Goal: Task Accomplishment & Management: Manage account settings

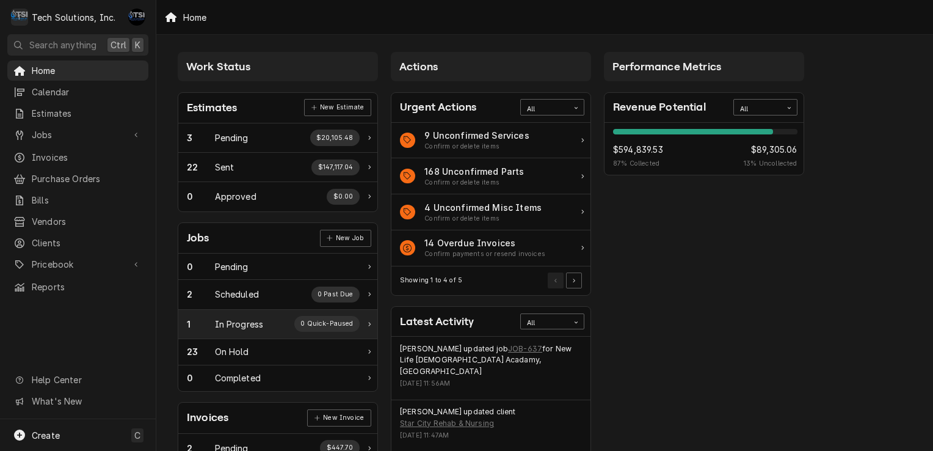
click at [231, 323] on div "In Progress" at bounding box center [239, 323] width 49 height 13
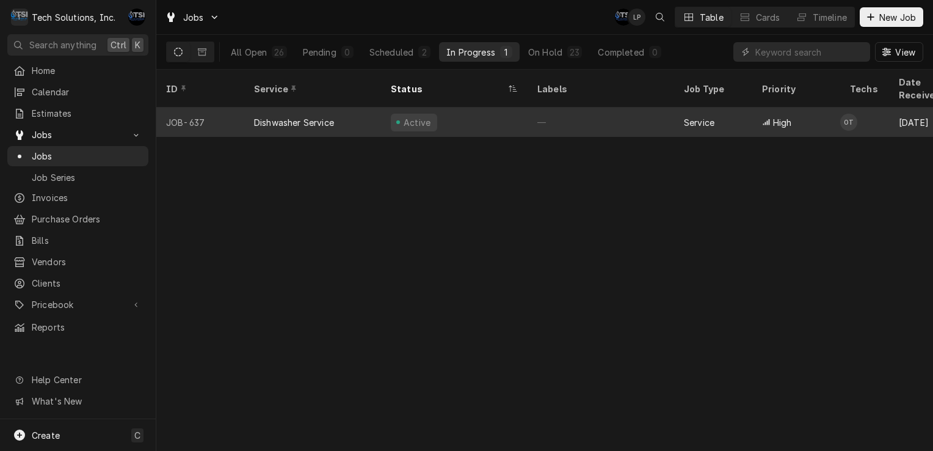
click at [491, 117] on div "Active" at bounding box center [454, 121] width 147 height 29
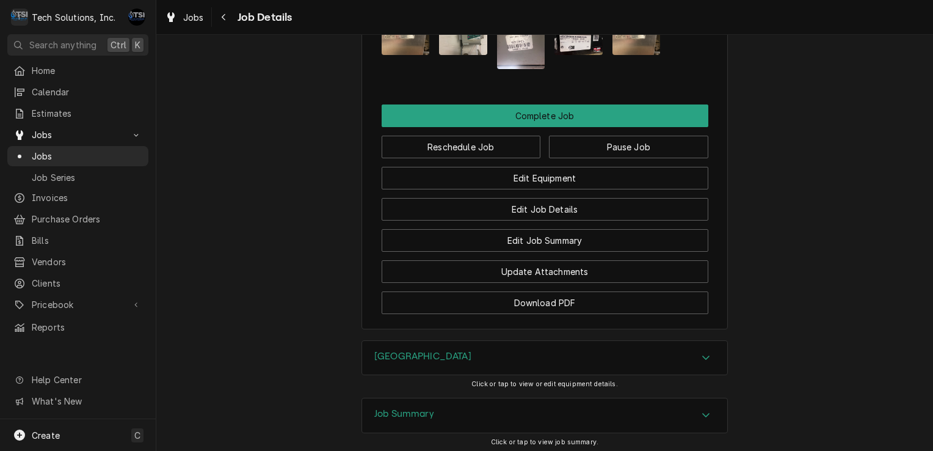
scroll to position [1282, 0]
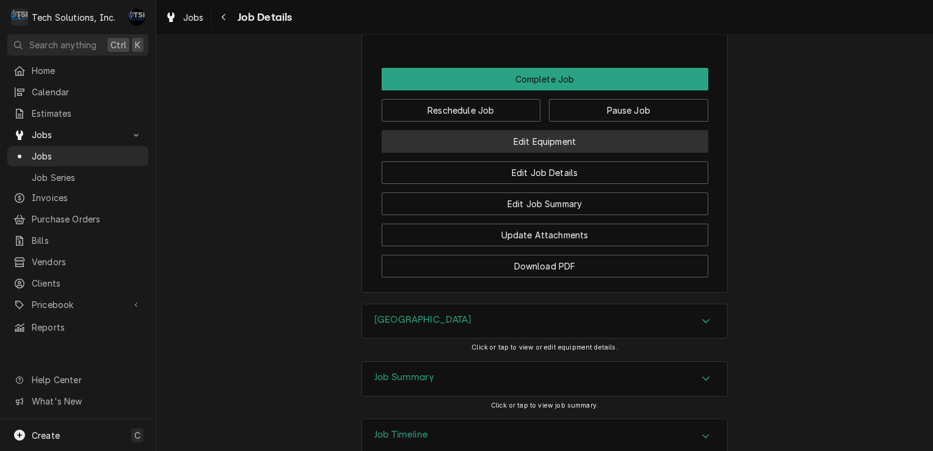
click at [560, 147] on button "Edit Equipment" at bounding box center [545, 141] width 327 height 23
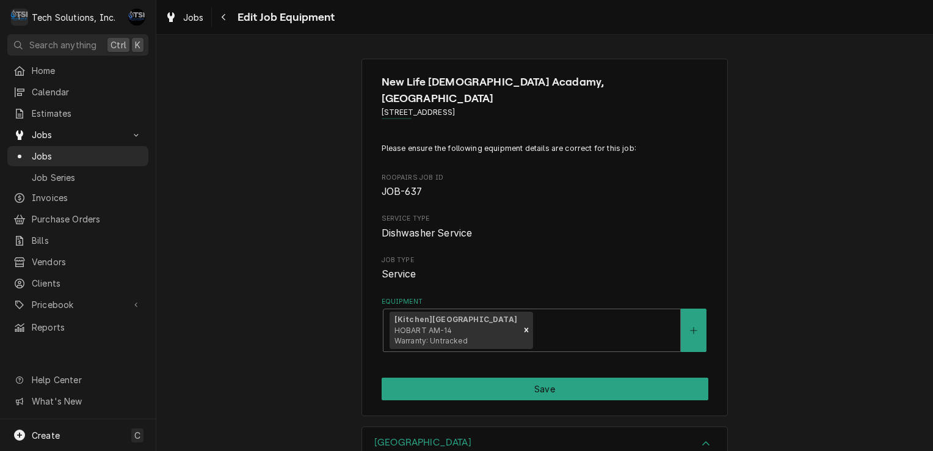
scroll to position [165, 0]
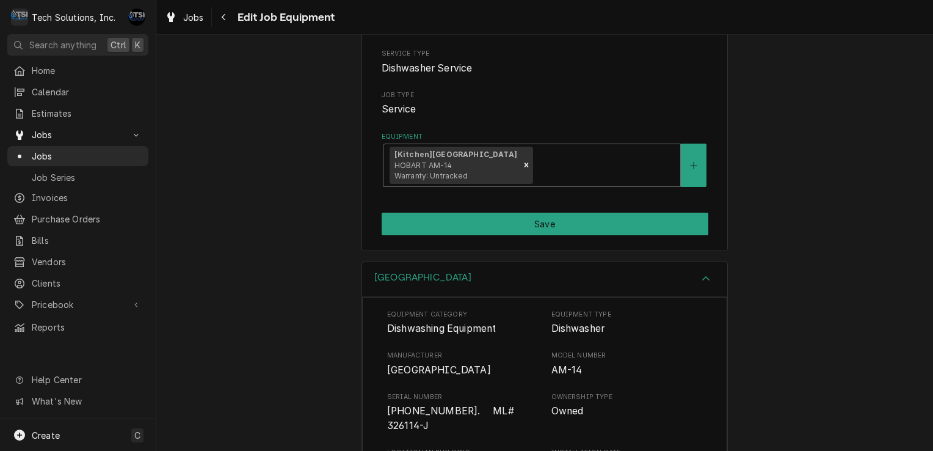
click at [570, 154] on div "Equipment" at bounding box center [604, 165] width 139 height 22
drag, startPoint x: 482, startPoint y: 274, endPoint x: 444, endPoint y: 252, distance: 43.8
drag, startPoint x: 444, startPoint y: 252, endPoint x: 683, endPoint y: 244, distance: 238.2
click at [683, 244] on div "New Life Christian Acadamy, Summersville 899 Broad Street, Summersville, WV 266…" at bounding box center [544, 243] width 777 height 416
drag, startPoint x: 683, startPoint y: 244, endPoint x: 607, endPoint y: 161, distance: 112.4
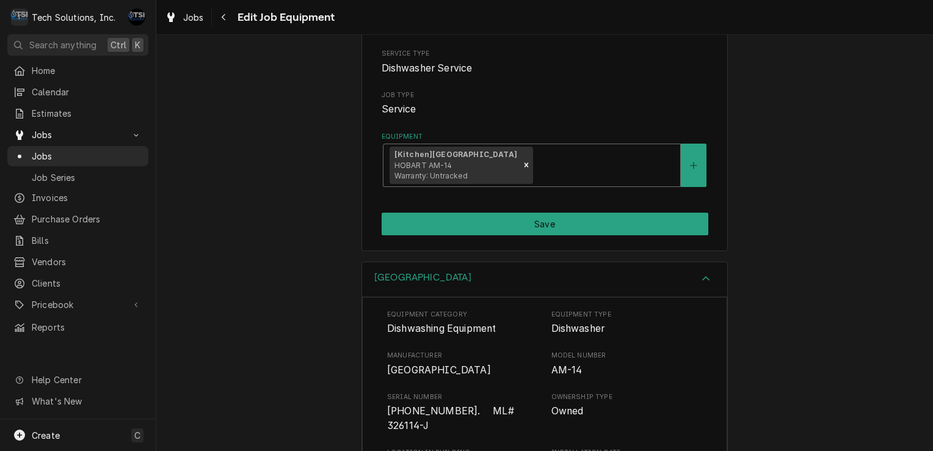
click at [607, 161] on div "[Kitchen] HOBART HOBART AM-14 Warranty: Untracked" at bounding box center [531, 165] width 297 height 42
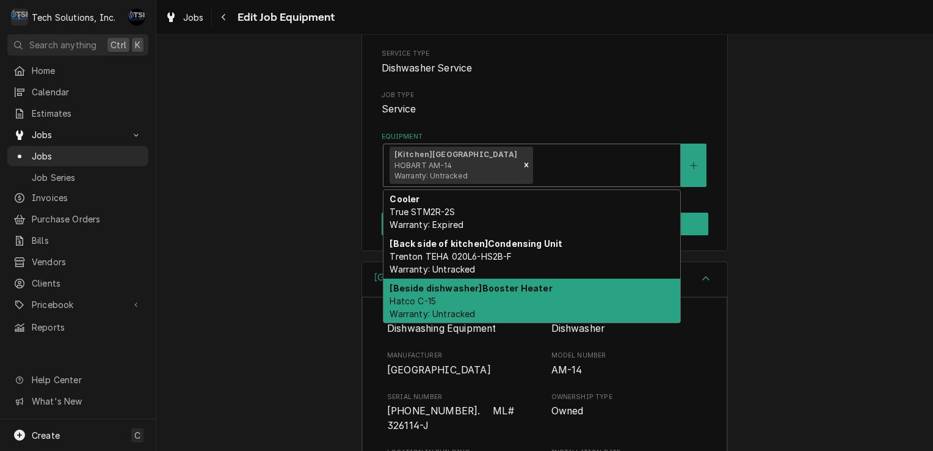
click at [482, 283] on strong "[Beside dishwasher] Booster Heater" at bounding box center [471, 288] width 162 height 10
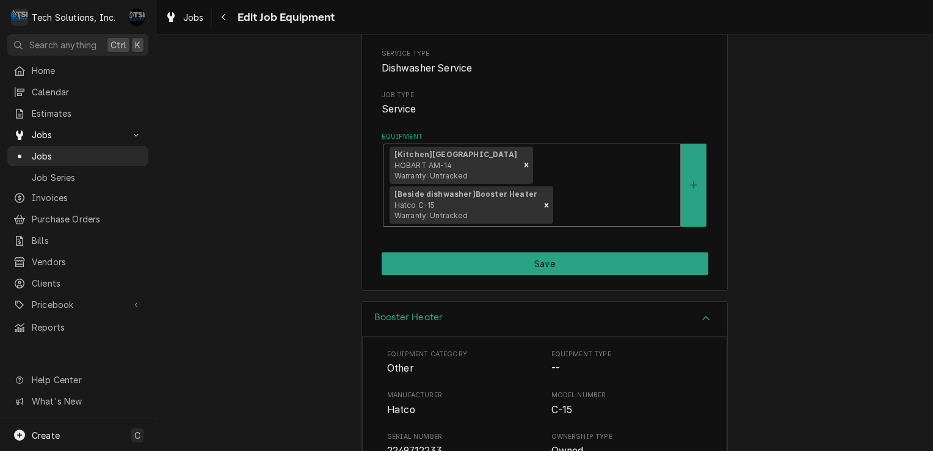
click at [650, 194] on div "Equipment" at bounding box center [615, 205] width 118 height 22
type input "s"
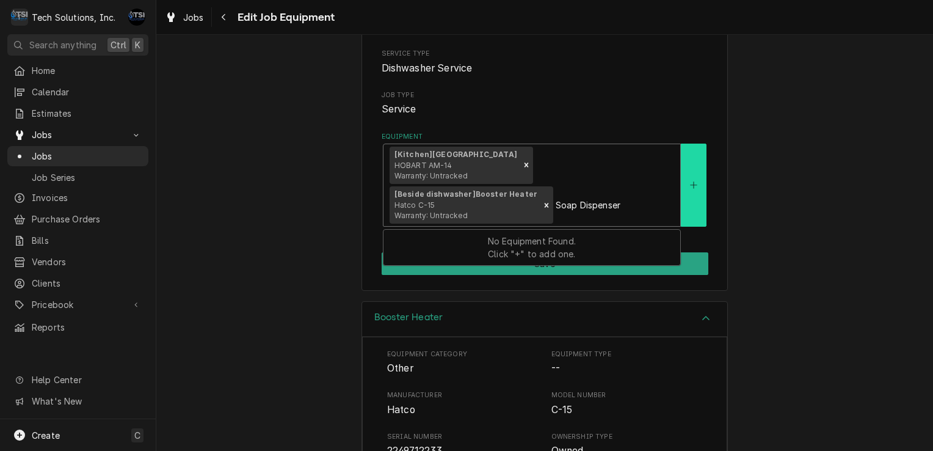
type input "Soap Dispenser"
click at [689, 169] on button "Equipment" at bounding box center [694, 184] width 26 height 83
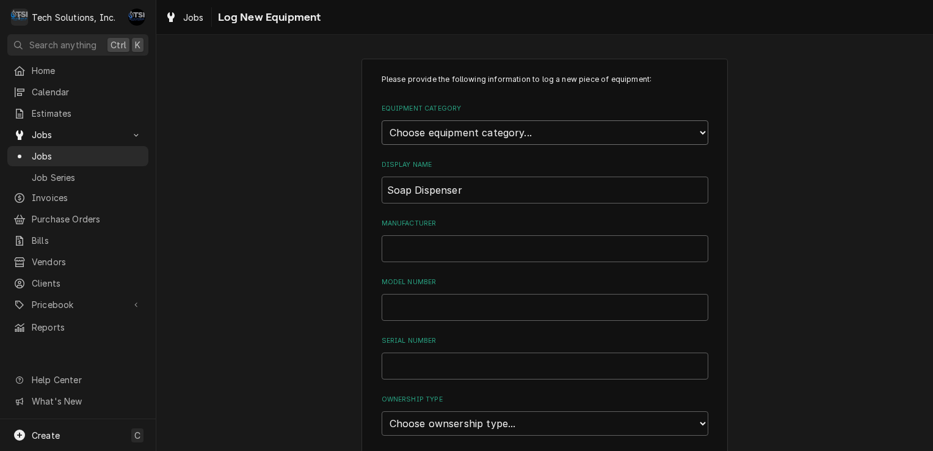
click at [518, 126] on select "Choose equipment category... Cooking Equipment Fryers Ice Machines Ovens and Ra…" at bounding box center [545, 132] width 327 height 24
select select "6"
click at [382, 120] on select "Choose equipment category... Cooking Equipment Fryers Ice Machines Ovens and Ra…" at bounding box center [545, 132] width 327 height 24
click at [499, 195] on select "Choose equipment type... Burnisher Dishtable Dishwasher Garbage Disposer Glass …" at bounding box center [545, 188] width 327 height 24
click at [491, 189] on select "Choose equipment type... Burnisher Dishtable Dishwasher Garbage Disposer Glass …" at bounding box center [545, 188] width 327 height 24
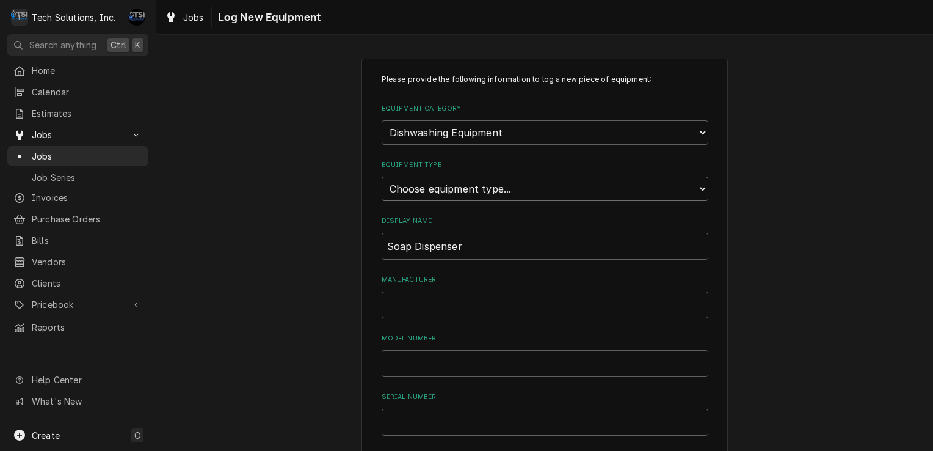
click at [491, 189] on select "Choose equipment type... Burnisher Dishtable Dishwasher Garbage Disposer Glass …" at bounding box center [545, 188] width 327 height 24
select select "43"
click at [382, 176] on select "Choose equipment type... Burnisher Dishtable Dishwasher Garbage Disposer Glass …" at bounding box center [545, 188] width 327 height 24
click at [474, 303] on input "Manufacturer" at bounding box center [545, 304] width 327 height 27
type input "w"
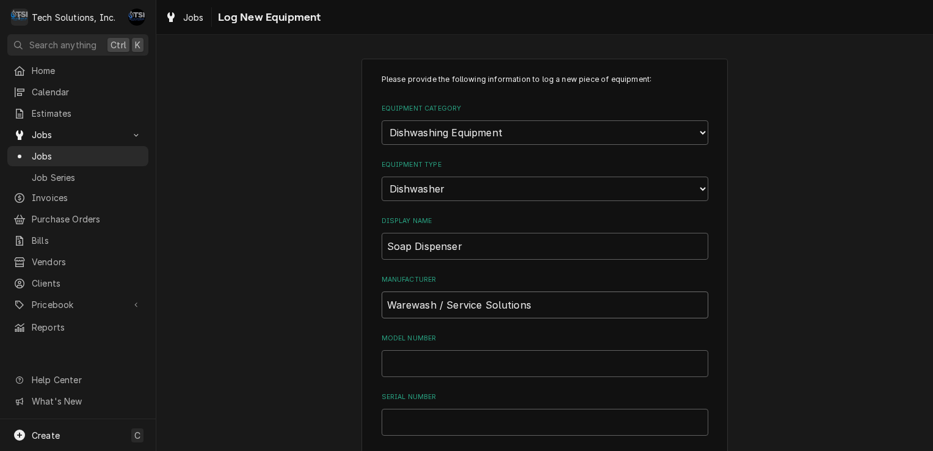
type input "Warewash / Service Solutions"
click at [464, 375] on div "Please provide the following information to log a new piece of equipment: Equip…" at bounding box center [545, 412] width 327 height 676
click at [461, 371] on input "Model Number" at bounding box center [545, 363] width 327 height 27
type input "9001-2190"
click at [423, 413] on input "Serial Number" at bounding box center [545, 421] width 327 height 27
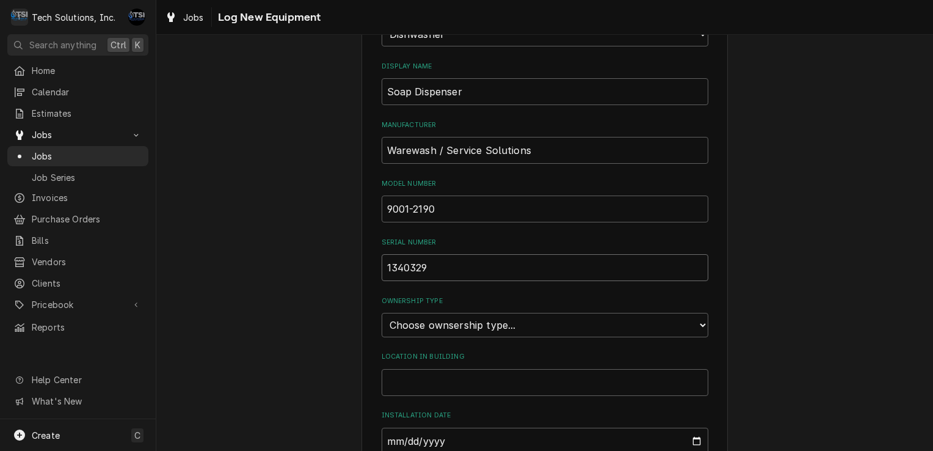
scroll to position [164, 0]
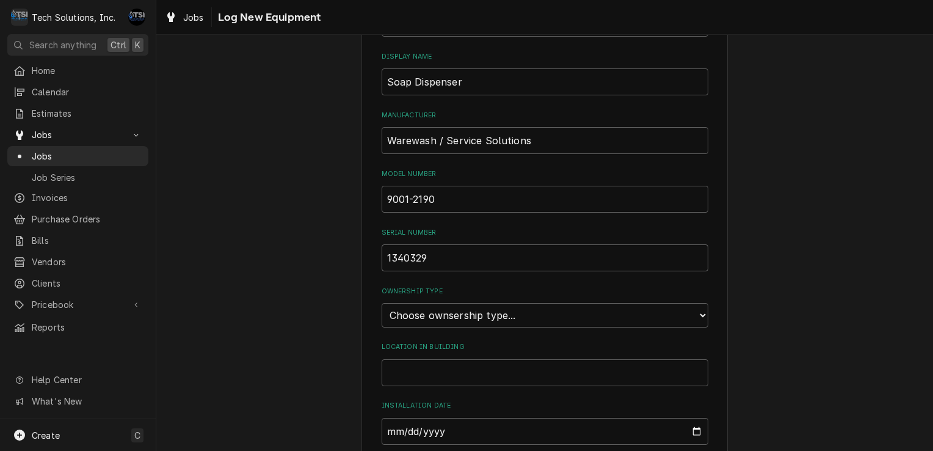
type input "1340329"
click at [439, 363] on input "Location in Building" at bounding box center [545, 372] width 327 height 27
type input "k"
type input "Kitchen"
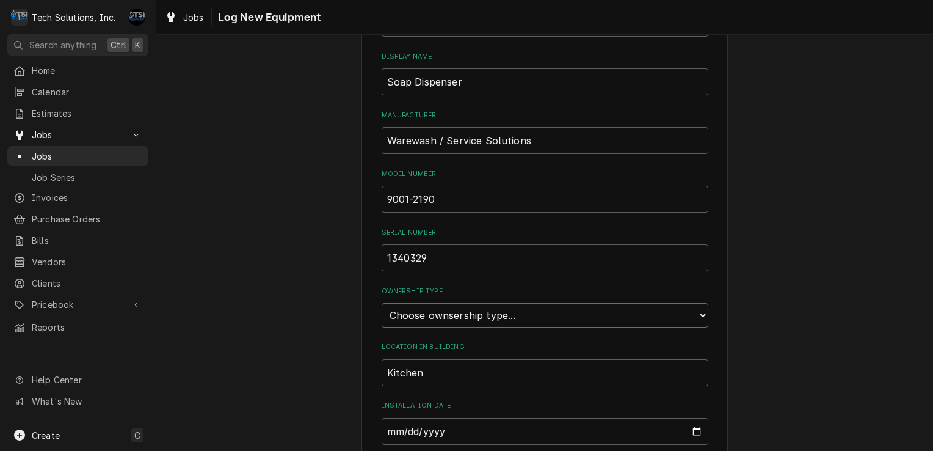
click at [468, 316] on select "Choose ownsership type... Unknown Owned Leased Rented" at bounding box center [545, 315] width 327 height 24
select select "1"
click at [382, 303] on select "Choose ownsership type... Unknown Owned Leased Rented" at bounding box center [545, 315] width 327 height 24
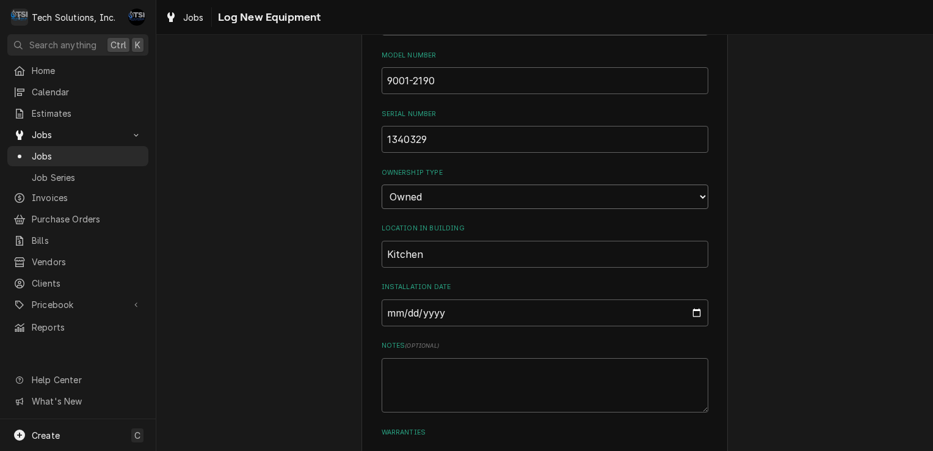
scroll to position [283, 0]
click at [697, 311] on input "Installation Date" at bounding box center [545, 312] width 327 height 27
click at [419, 302] on input "2024-10-09" at bounding box center [545, 312] width 327 height 27
type input "2025-10-09"
type input "2022-10-09"
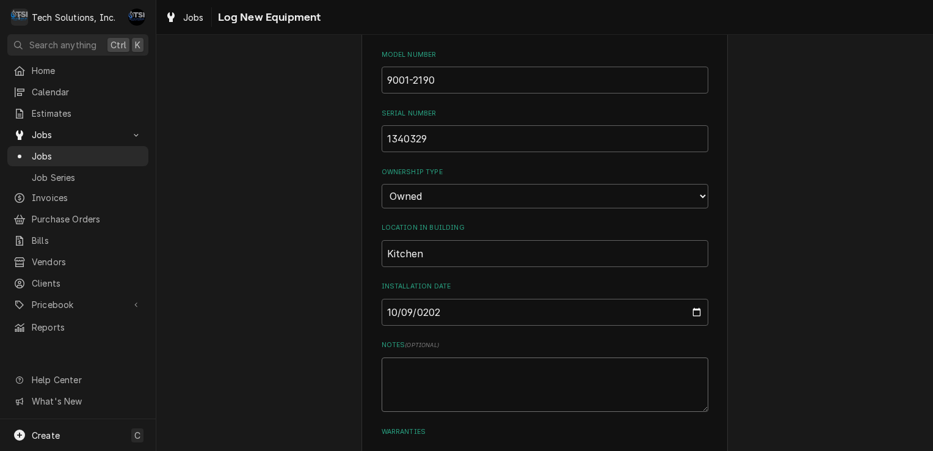
scroll to position [317, 0]
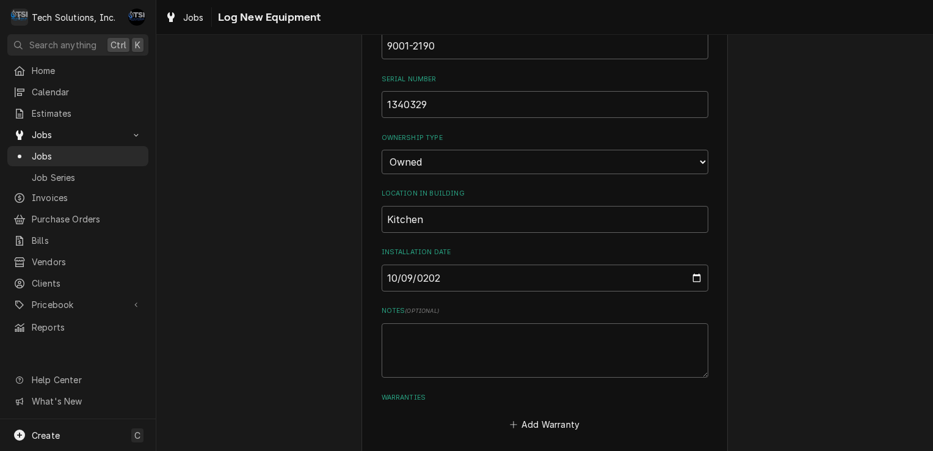
drag, startPoint x: 415, startPoint y: 379, endPoint x: 299, endPoint y: 369, distance: 116.5
click at [299, 369] on div "Please provide the following information to log a new piece of equipment: Equip…" at bounding box center [544, 118] width 777 height 777
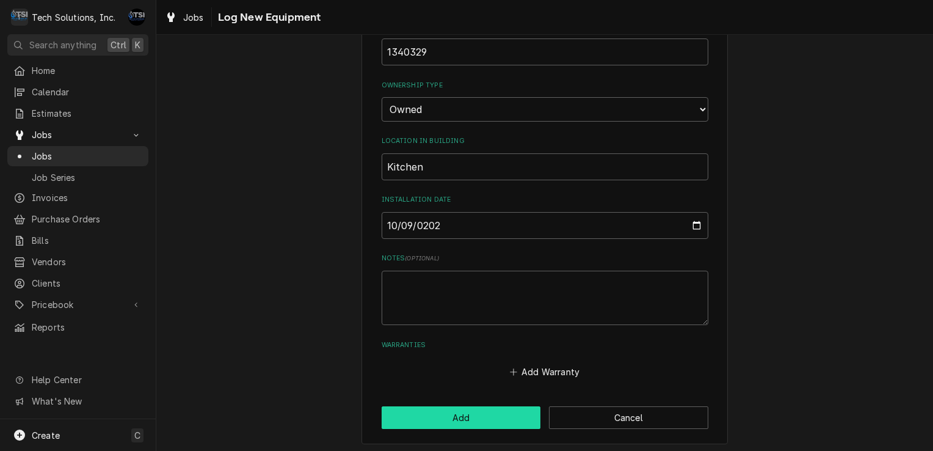
click at [455, 411] on button "Add" at bounding box center [461, 417] width 159 height 23
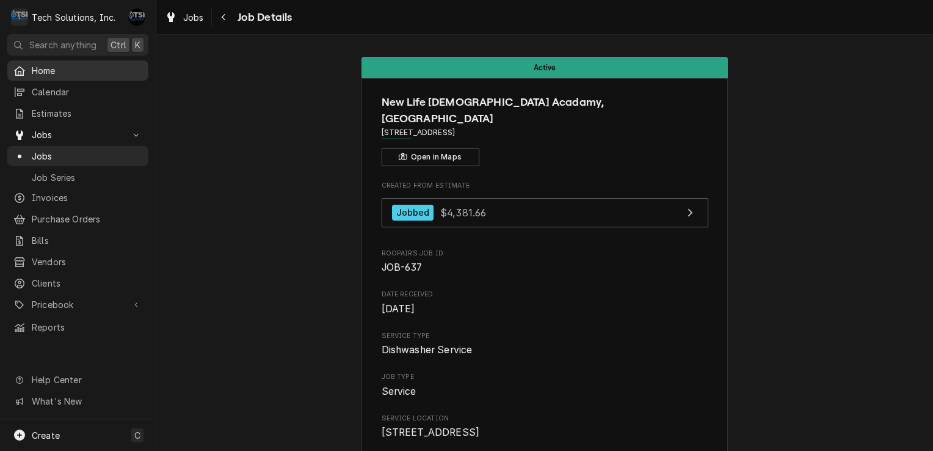
drag, startPoint x: 91, startPoint y: 76, endPoint x: 56, endPoint y: 65, distance: 36.5
click at [56, 65] on span "Home" at bounding box center [87, 70] width 111 height 13
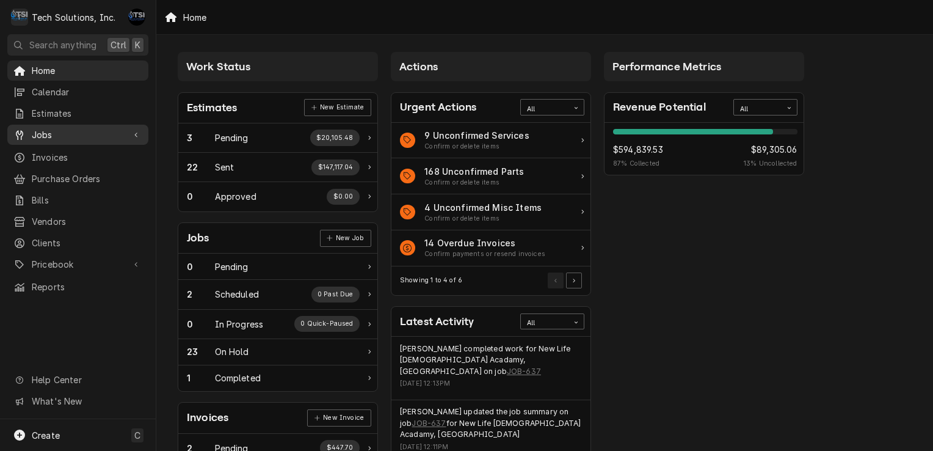
click at [95, 128] on span "Jobs" at bounding box center [78, 134] width 92 height 13
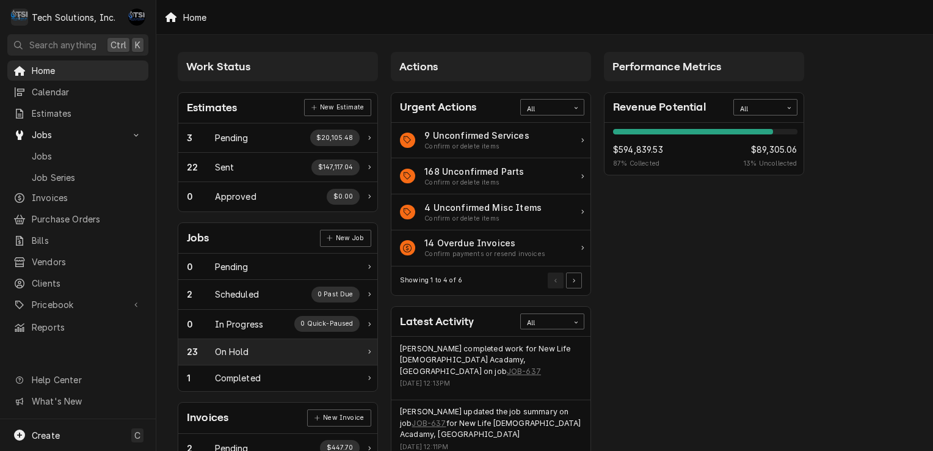
click at [249, 345] on div "23 On Hold" at bounding box center [273, 351] width 173 height 13
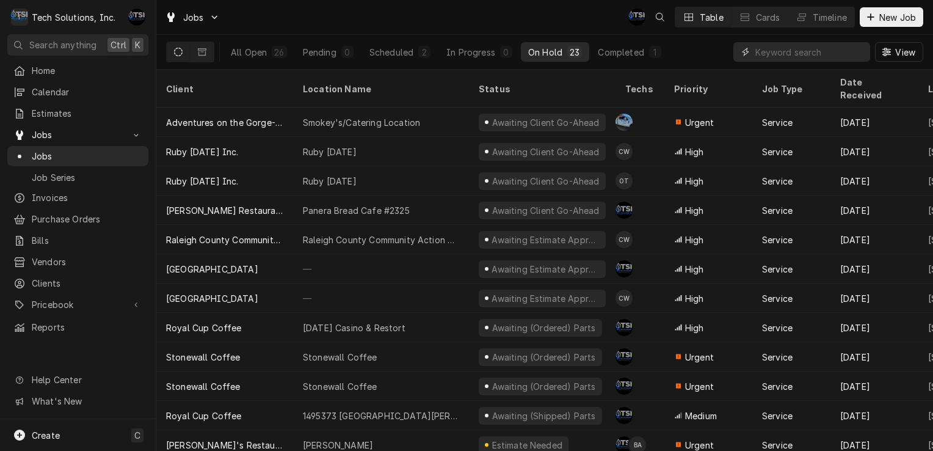
click at [775, 42] on input "Dynamic Content Wrapper" at bounding box center [809, 52] width 109 height 20
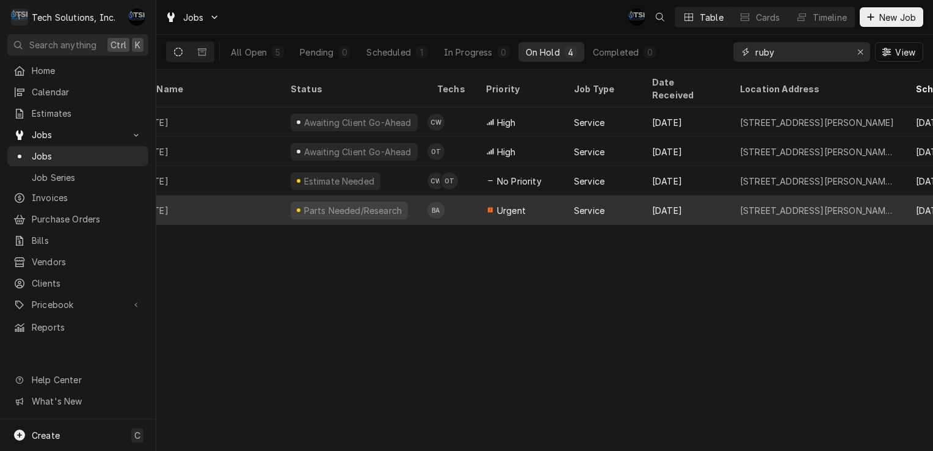
scroll to position [0, 195]
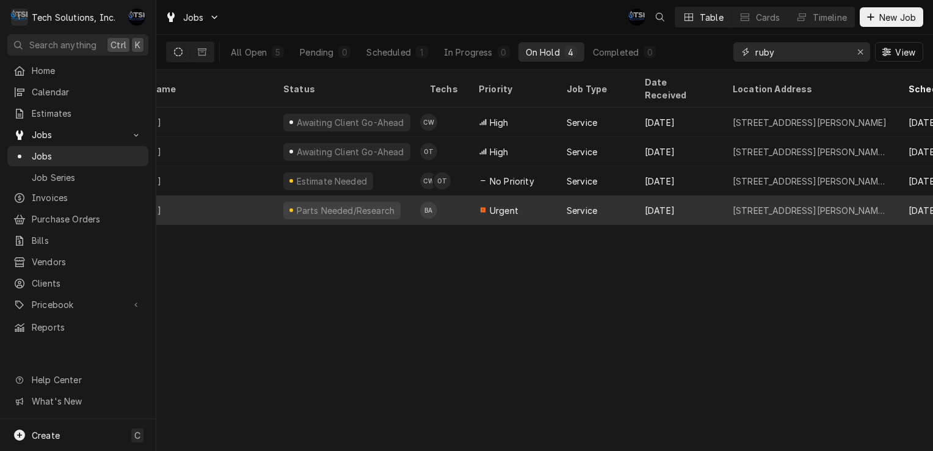
type input "ruby"
click at [433, 195] on tr "Ruby Tuesday Inc. Ruby Tuesday Parts Needed/Research BA Urgent Service Jul 3 20…" at bounding box center [794, 209] width 1666 height 29
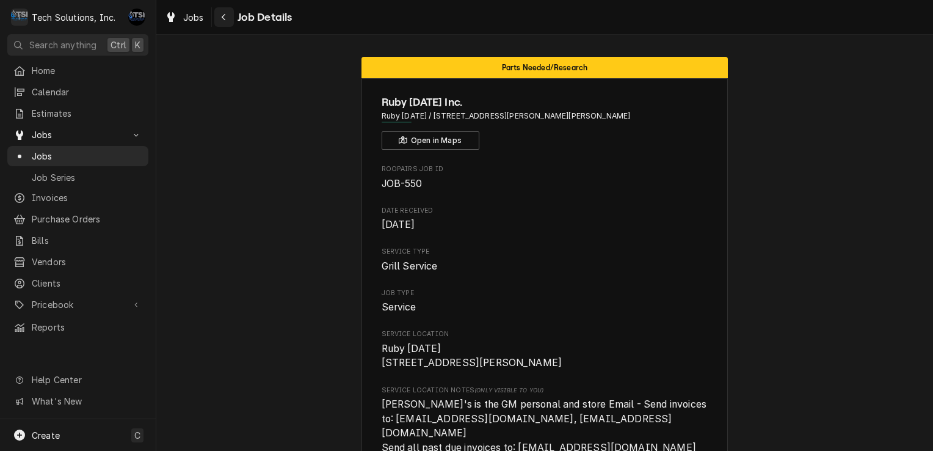
click at [222, 18] on icon "Navigate back" at bounding box center [223, 17] width 5 height 9
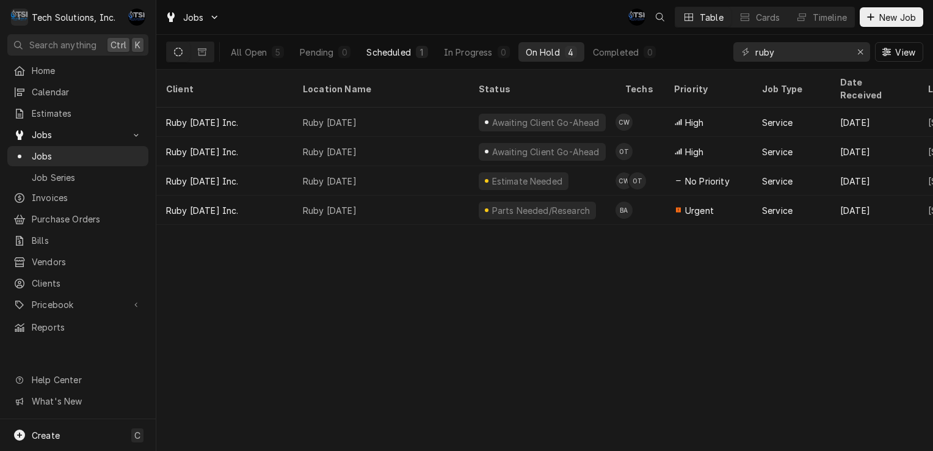
click at [410, 51] on div "Scheduled" at bounding box center [388, 52] width 44 height 13
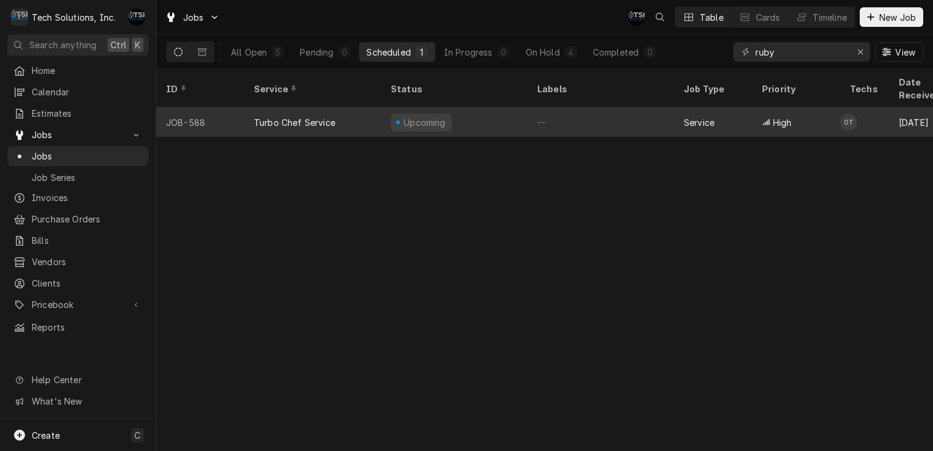
click at [364, 110] on div "Turbo Chef Service" at bounding box center [312, 121] width 137 height 29
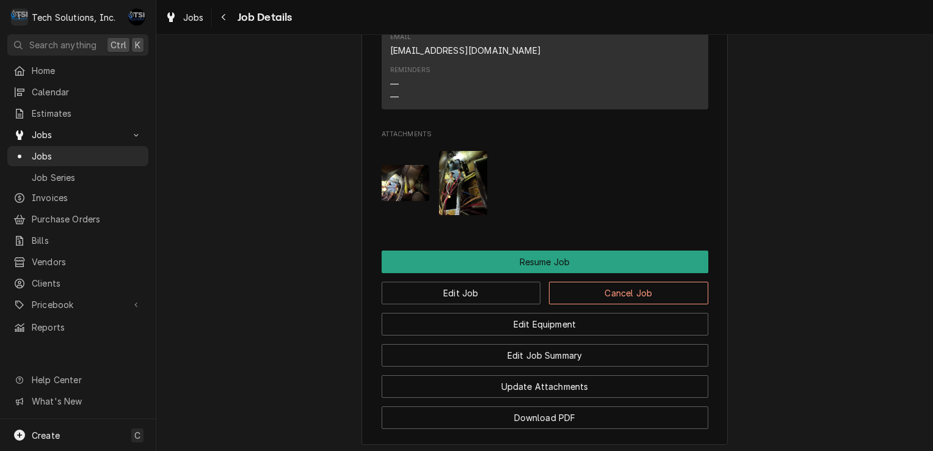
scroll to position [1515, 0]
click at [491, 282] on button "Edit Job" at bounding box center [461, 293] width 159 height 23
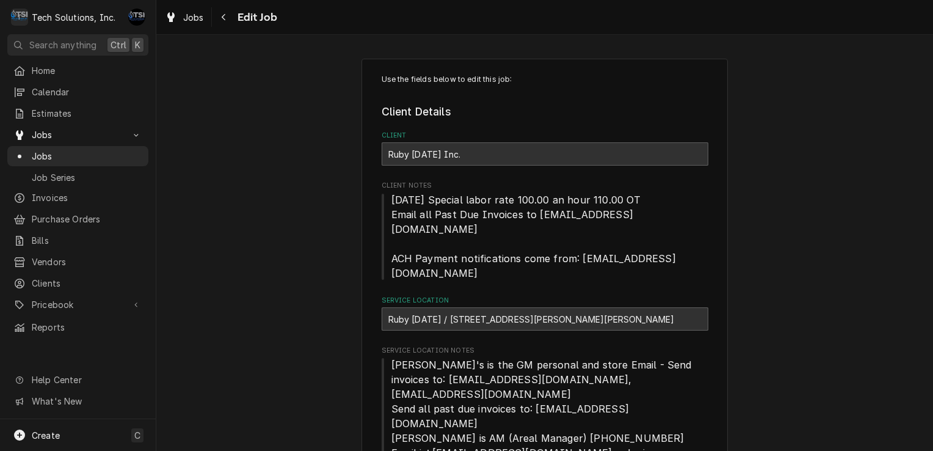
type textarea "x"
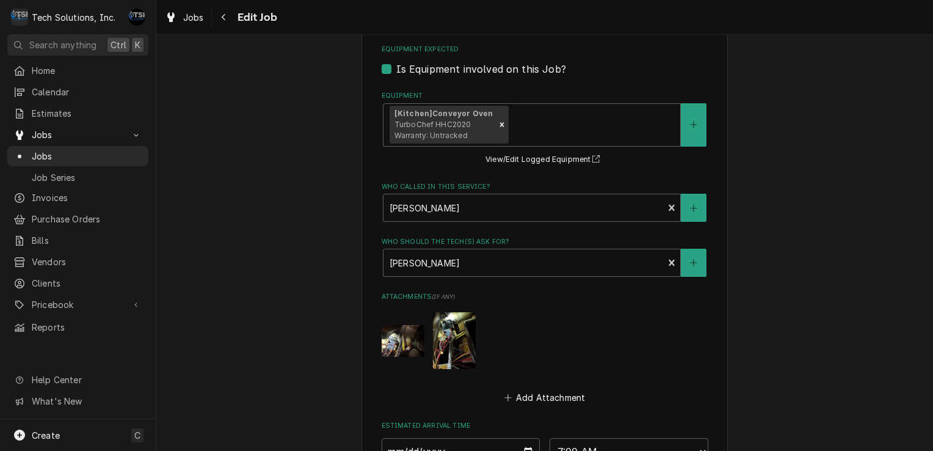
scroll to position [1267, 0]
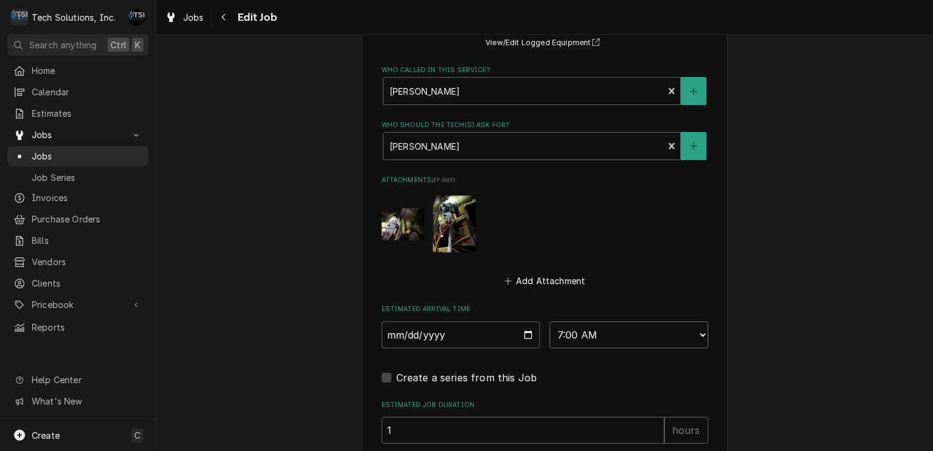
click at [586, 321] on select "AM / PM 6:00 AM 6:15 AM 6:30 AM 6:45 AM 7:00 AM 7:15 AM 7:30 AM 7:45 AM 8:00 AM…" at bounding box center [628, 334] width 159 height 27
select select "08:00:00"
click at [549, 321] on select "AM / PM 6:00 AM 6:15 AM 6:30 AM 6:45 AM 7:00 AM 7:15 AM 7:30 AM 7:45 AM 8:00 AM…" at bounding box center [628, 334] width 159 height 27
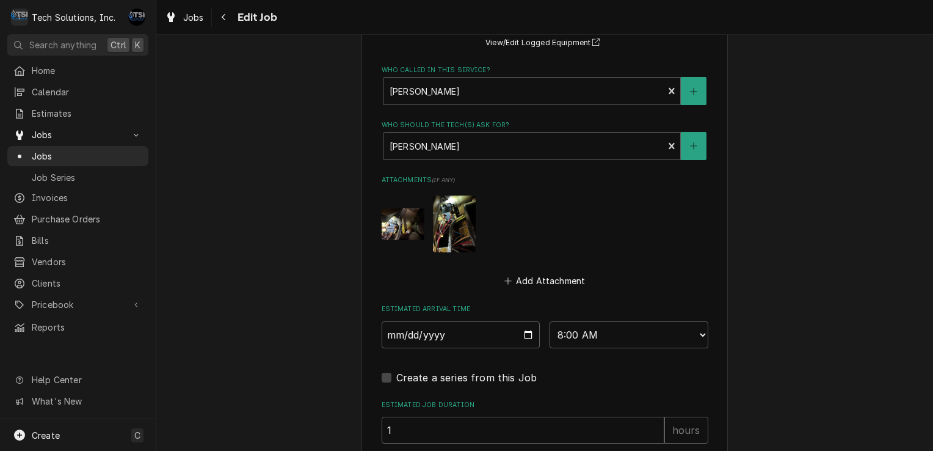
type textarea "x"
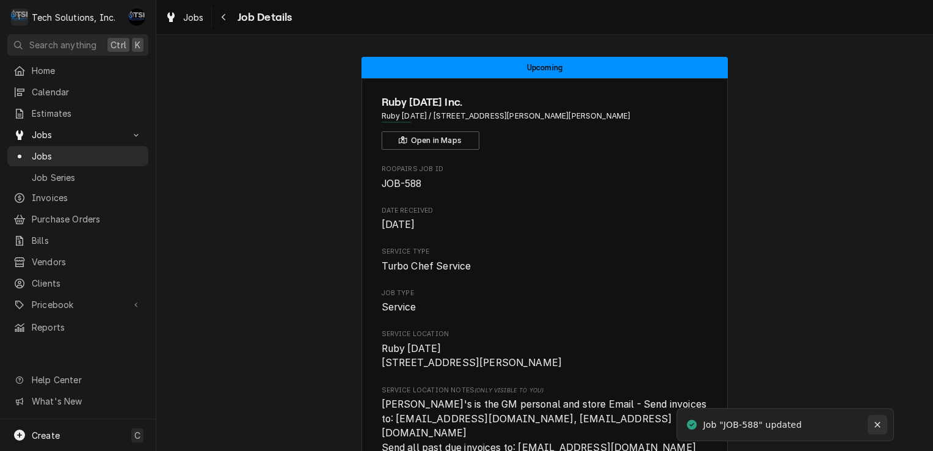
click at [880, 429] on div "Notifications alt+T" at bounding box center [877, 424] width 12 height 12
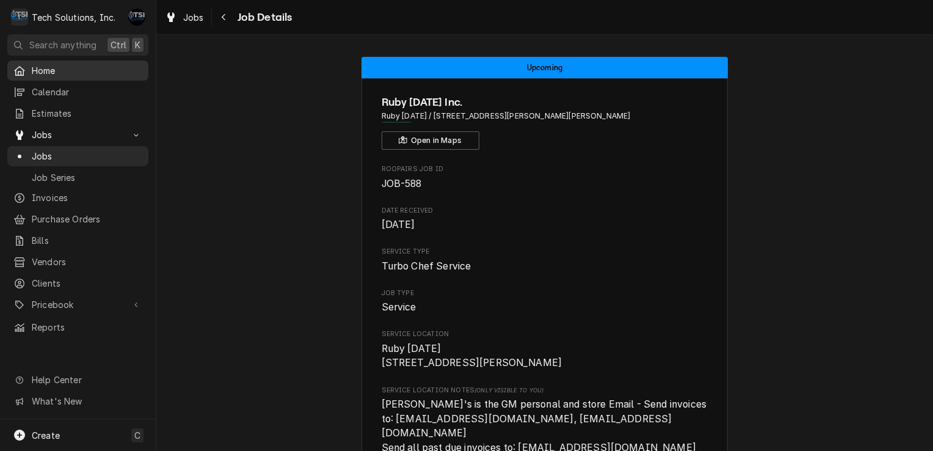
click at [54, 63] on div "Home" at bounding box center [78, 70] width 136 height 15
